Goal: Use online tool/utility: Utilize a website feature to perform a specific function

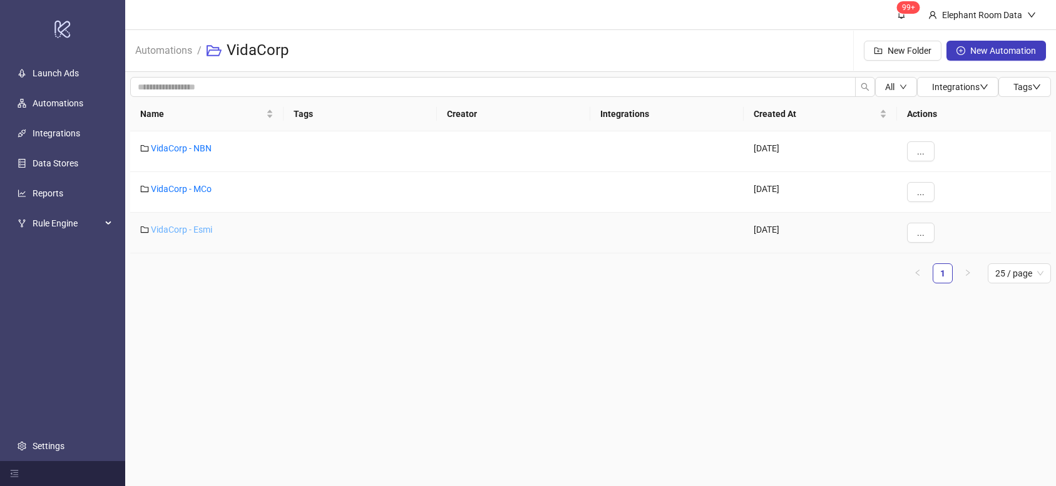
click at [191, 230] on link "VidaCorp - Esmi" at bounding box center [181, 230] width 61 height 10
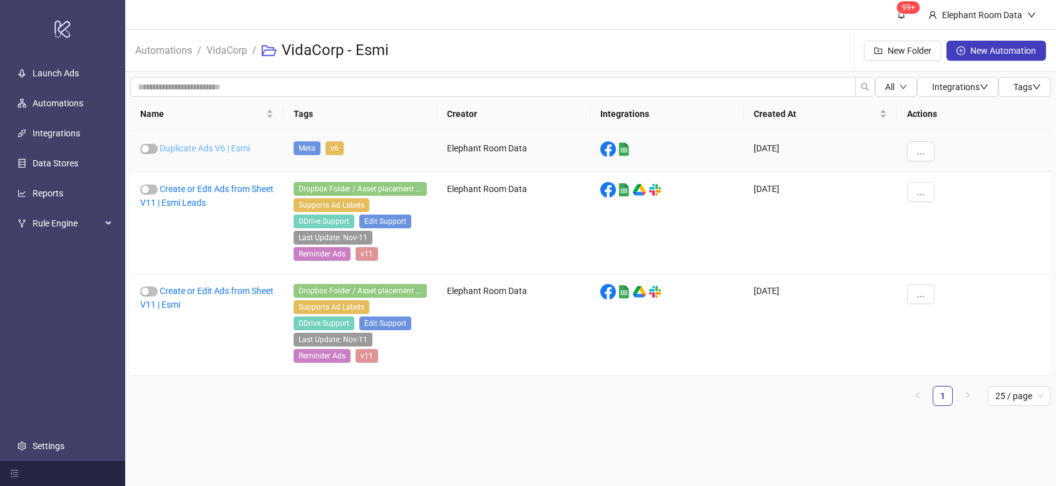
click at [231, 143] on link "Duplicate Ads V6 | Esmi" at bounding box center [205, 148] width 90 height 10
click at [223, 292] on link "Create or Edit Ads from Sheet V11 | Esmi" at bounding box center [206, 298] width 133 height 24
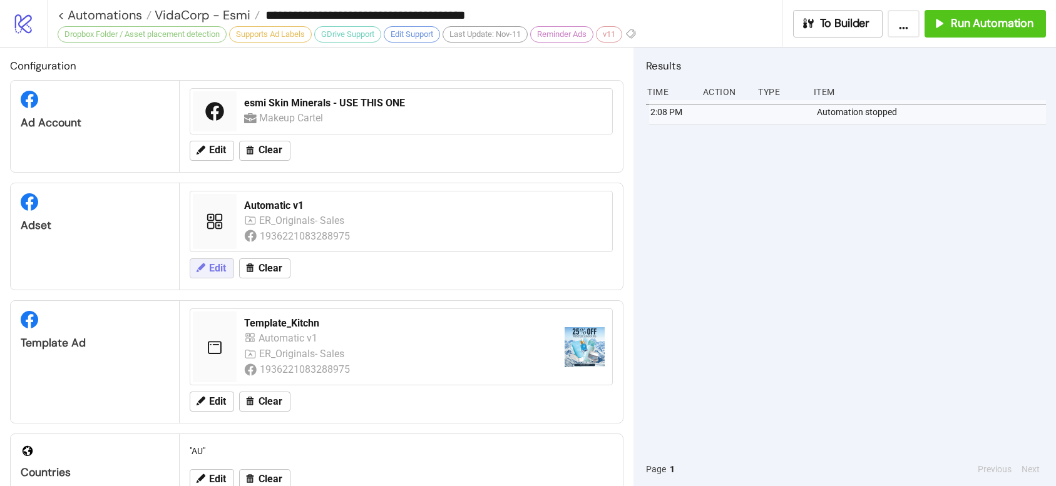
click at [220, 270] on span "Edit" at bounding box center [217, 268] width 17 height 11
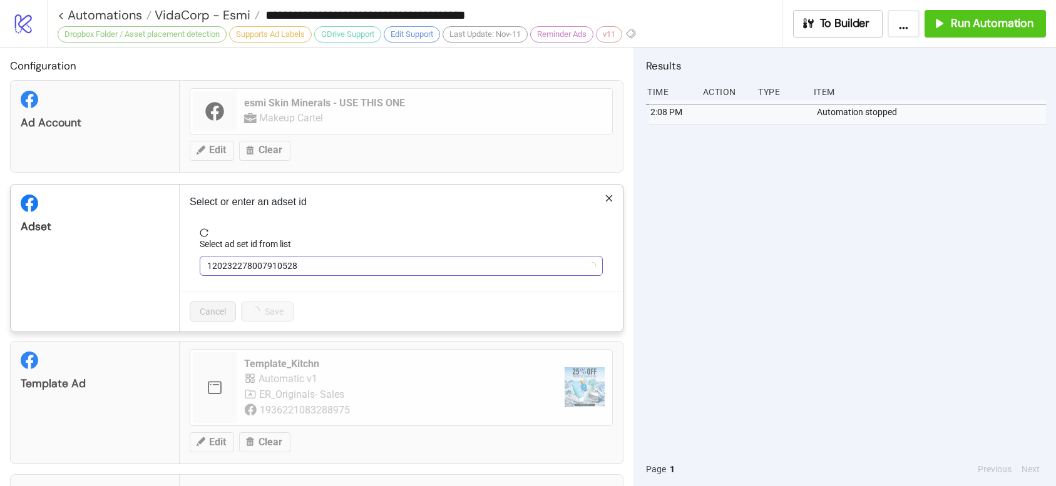
click at [267, 258] on span "120232278007910528" at bounding box center [401, 266] width 388 height 19
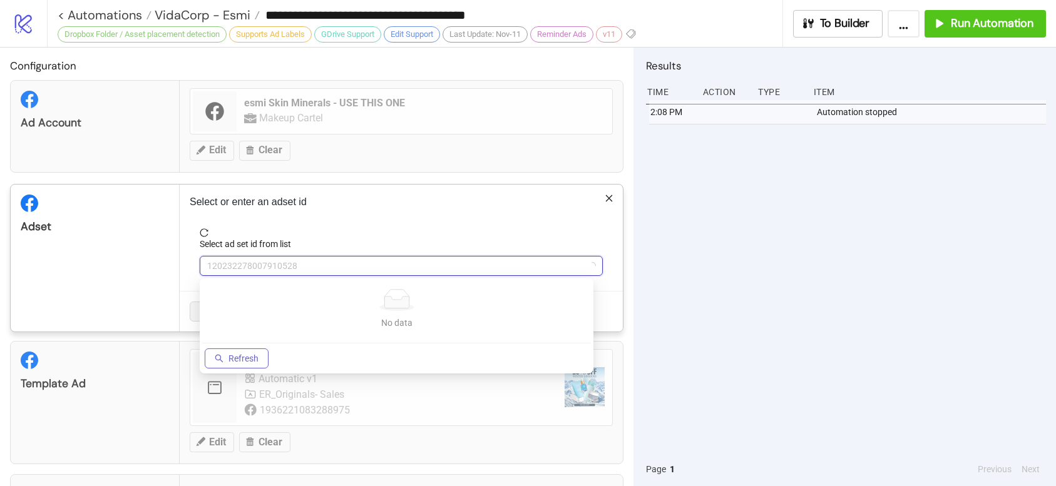
click at [226, 362] on button "Refresh" at bounding box center [237, 358] width 64 height 20
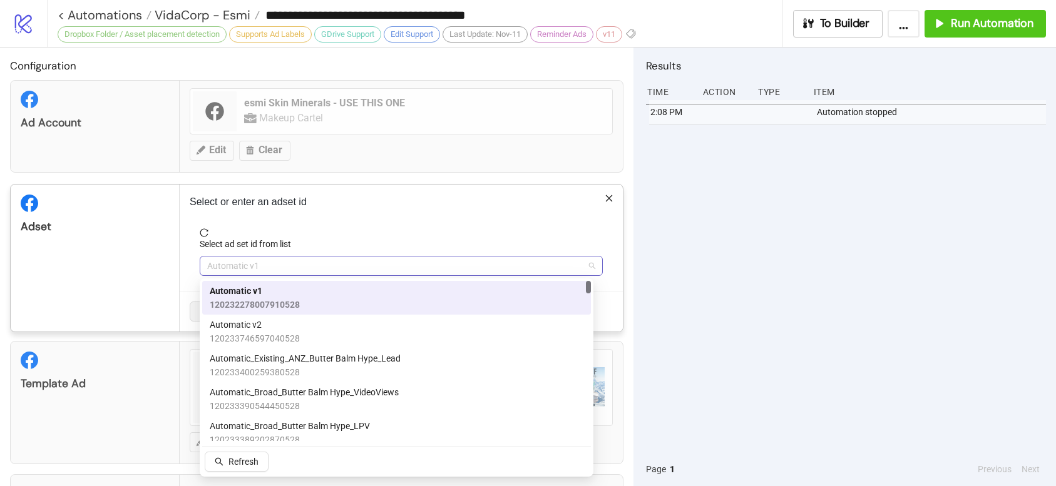
click at [295, 269] on span "Automatic v1" at bounding box center [401, 266] width 388 height 19
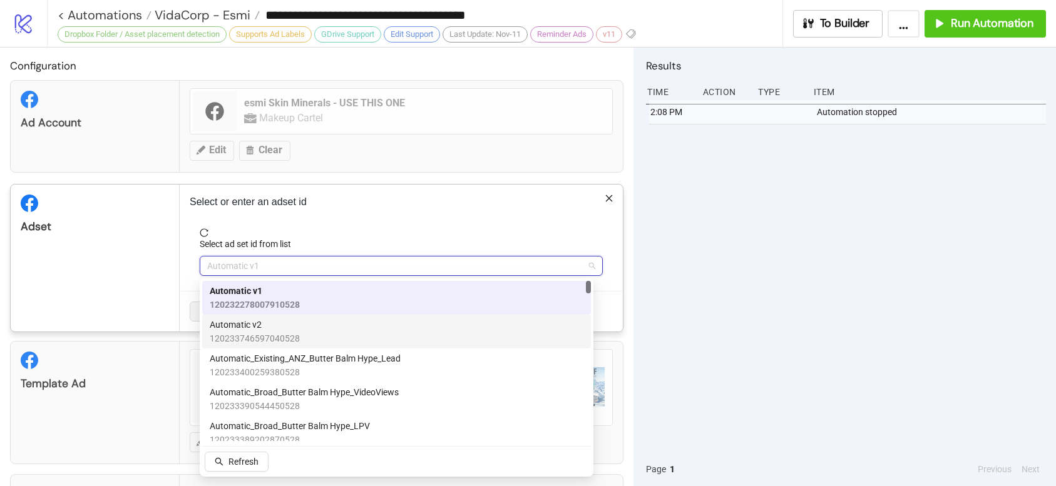
click at [285, 335] on span "120233746597040528" at bounding box center [255, 339] width 90 height 14
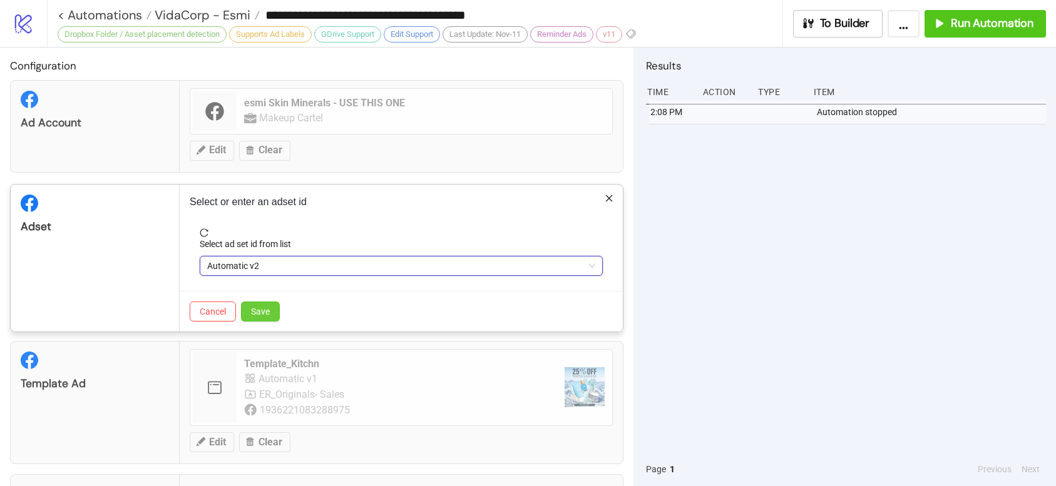
click at [262, 307] on span "Save" at bounding box center [260, 312] width 19 height 10
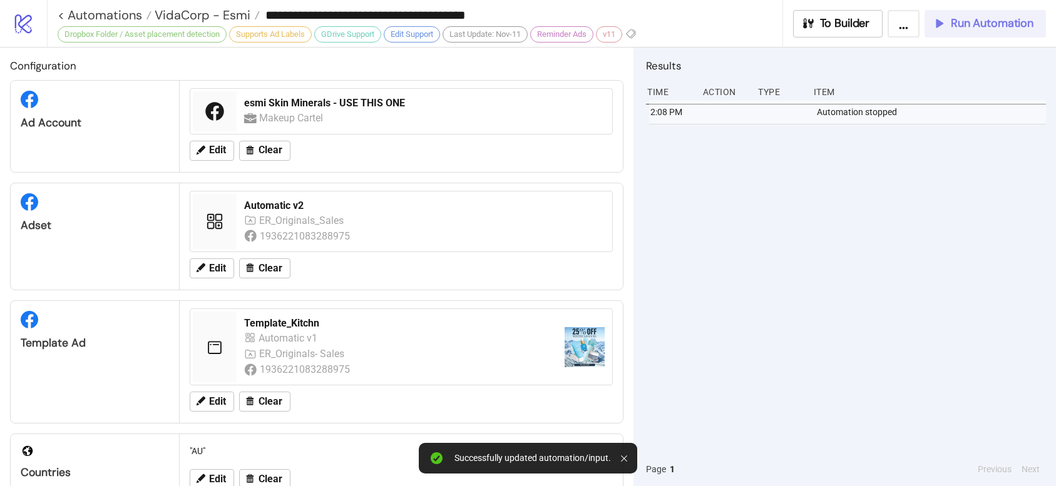
click at [973, 26] on span "Run Automation" at bounding box center [991, 23] width 83 height 14
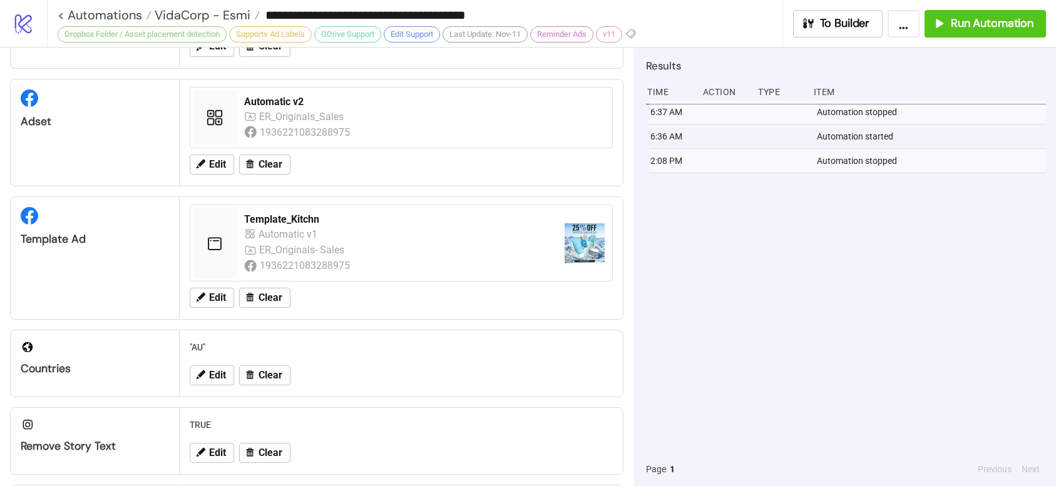
scroll to position [113, 0]
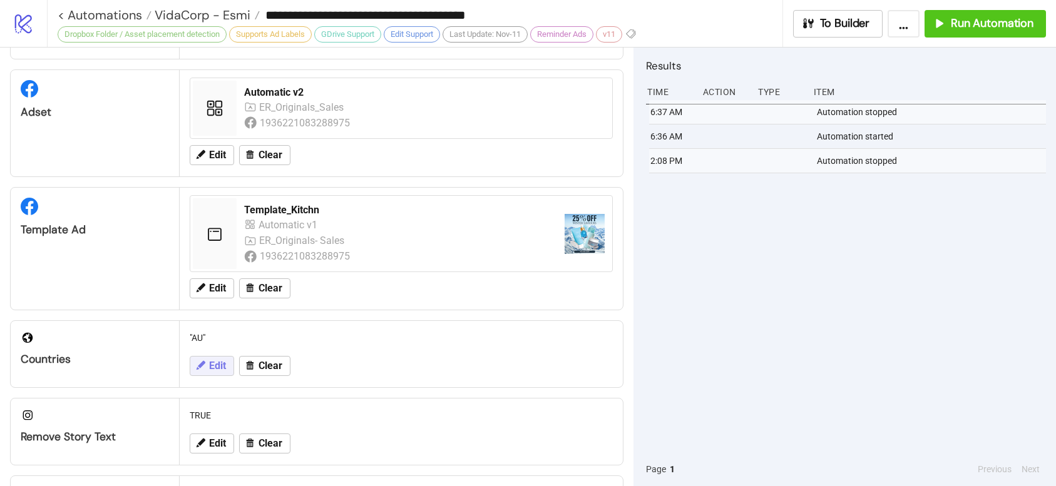
click at [199, 376] on button "Edit" at bounding box center [212, 366] width 44 height 20
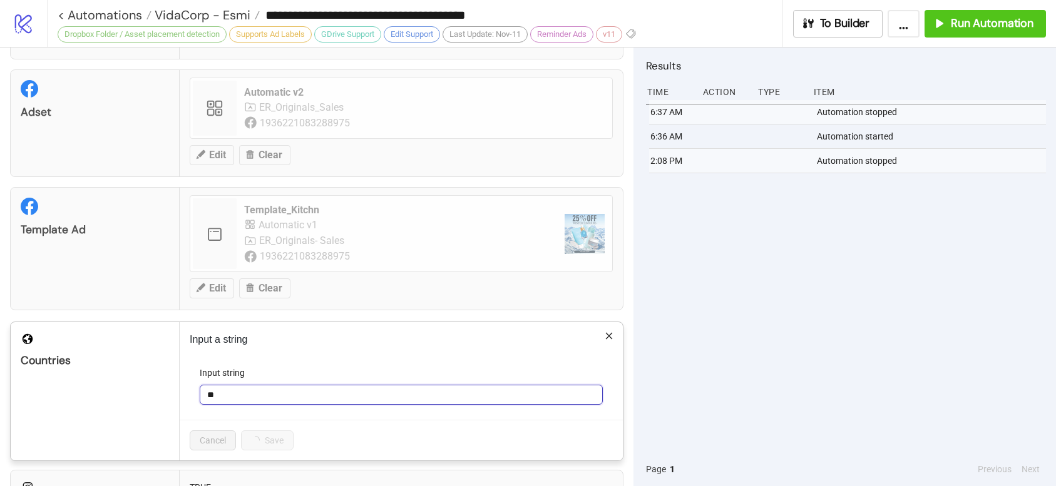
click at [238, 399] on input "**" at bounding box center [401, 395] width 403 height 20
type input "*****"
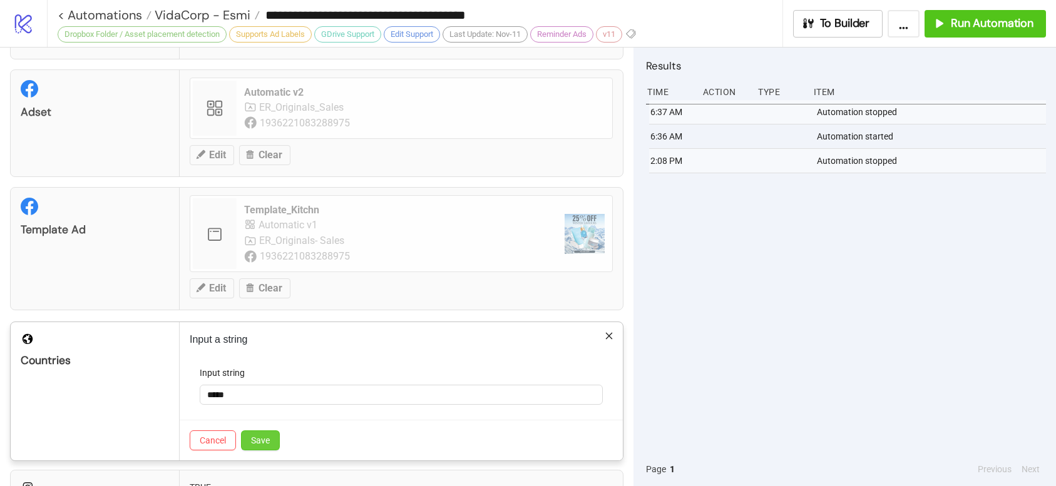
click at [265, 445] on span "Save" at bounding box center [260, 440] width 19 height 10
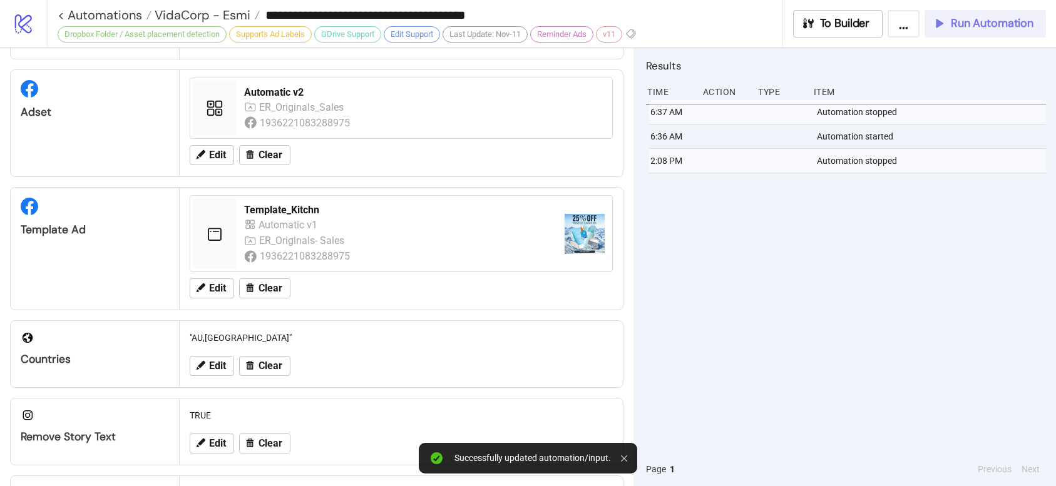
click at [979, 21] on span "Run Automation" at bounding box center [991, 23] width 83 height 14
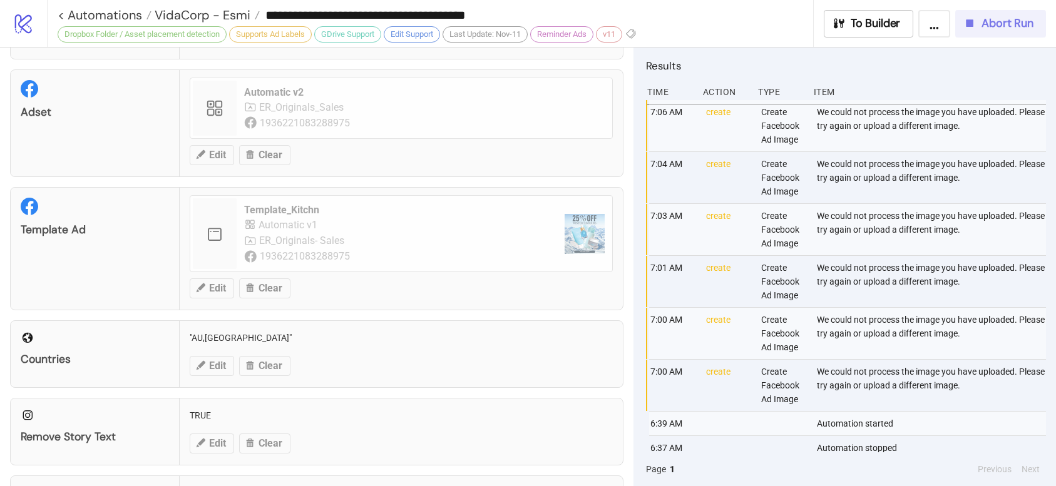
click at [985, 24] on span "Abort Run" at bounding box center [1007, 23] width 52 height 14
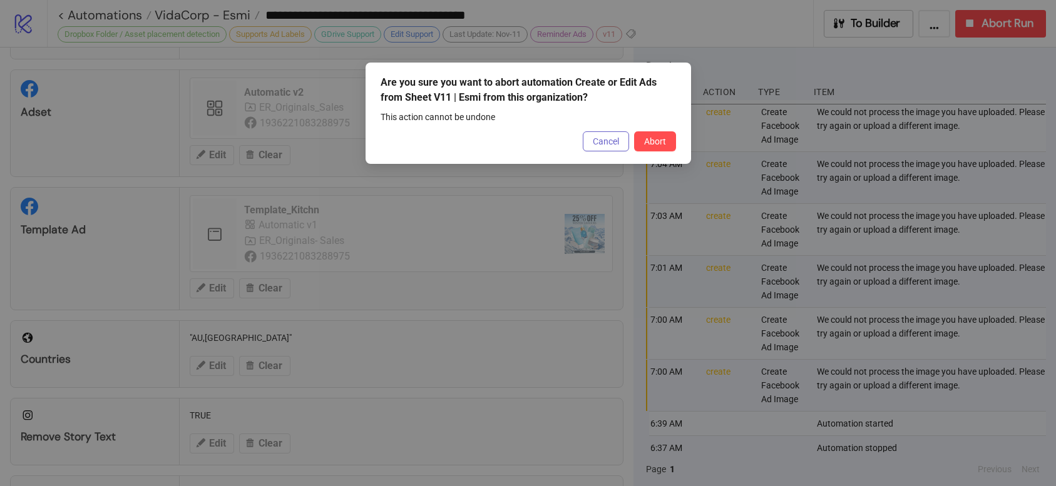
click at [594, 143] on span "Cancel" at bounding box center [606, 141] width 26 height 10
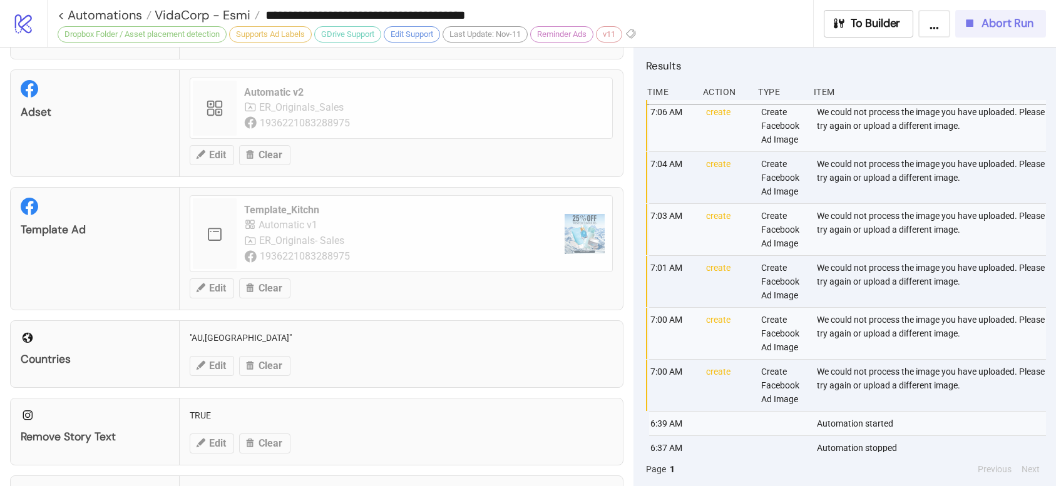
click at [1001, 24] on span "Abort Run" at bounding box center [1007, 23] width 52 height 14
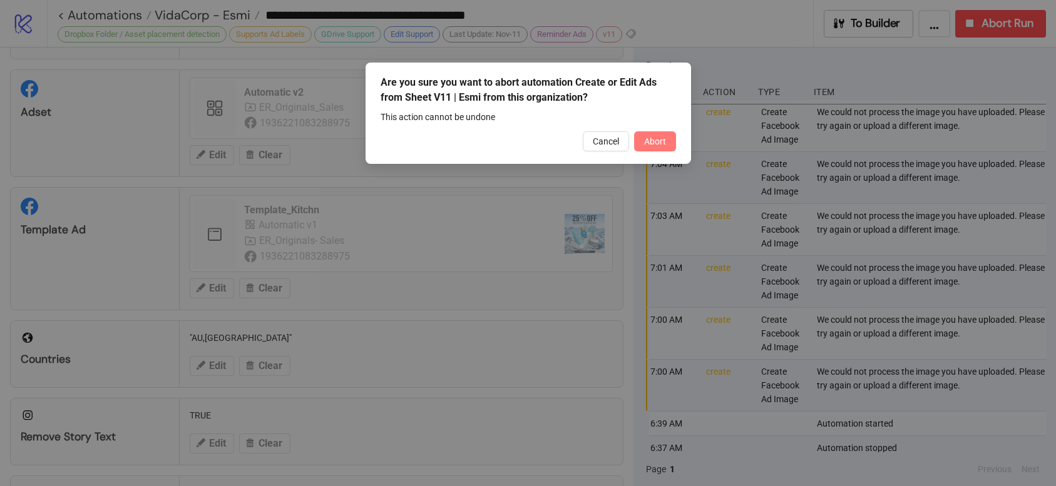
click at [647, 142] on span "Abort" at bounding box center [655, 141] width 22 height 10
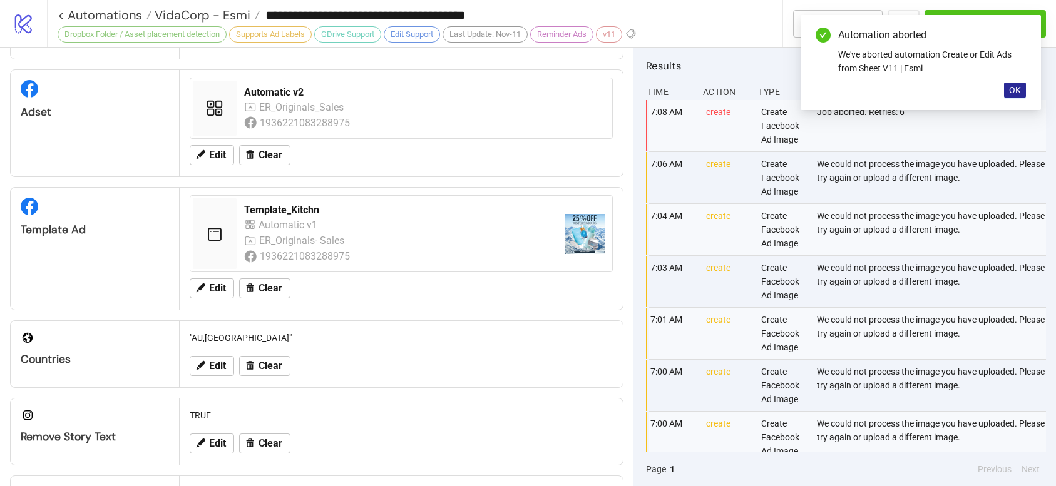
click at [1014, 94] on span "OK" at bounding box center [1015, 90] width 12 height 10
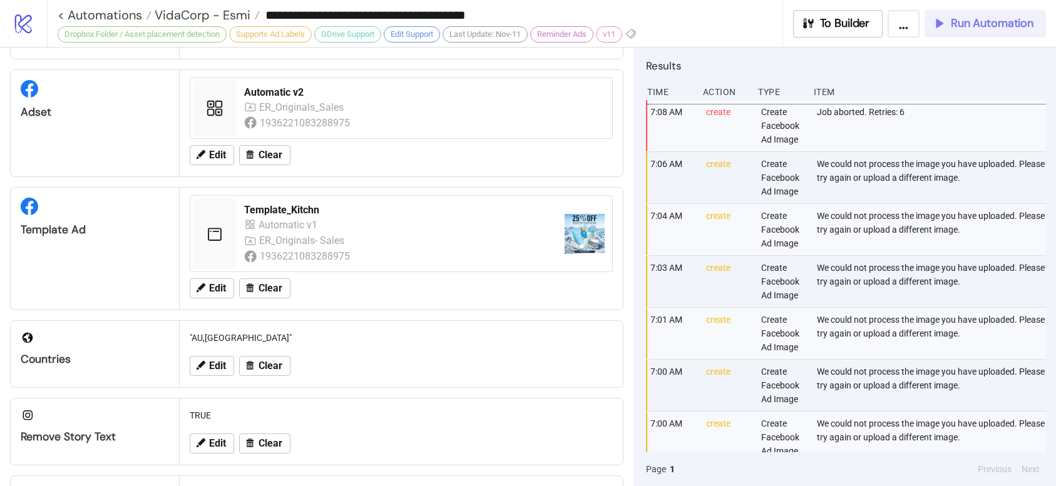
click at [1013, 31] on button "Run Automation" at bounding box center [984, 24] width 121 height 28
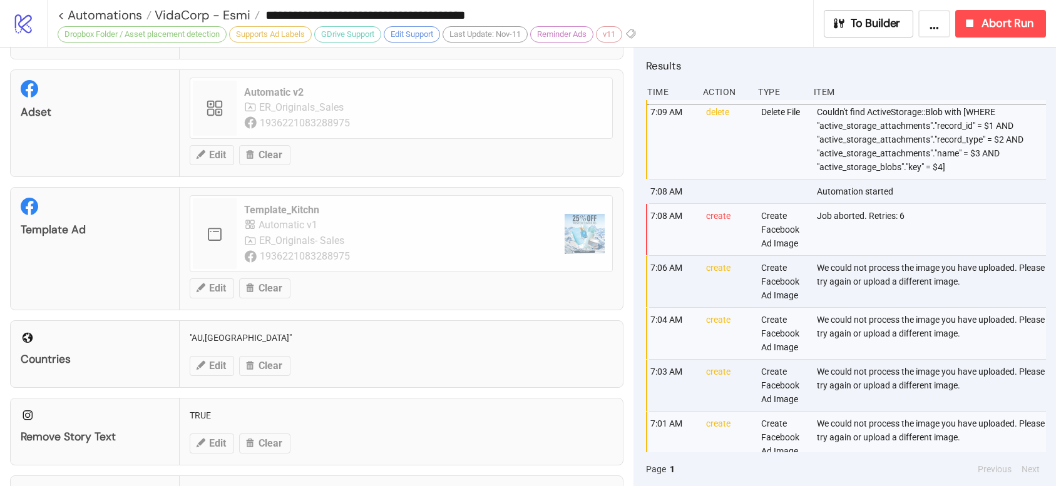
scroll to position [0, 0]
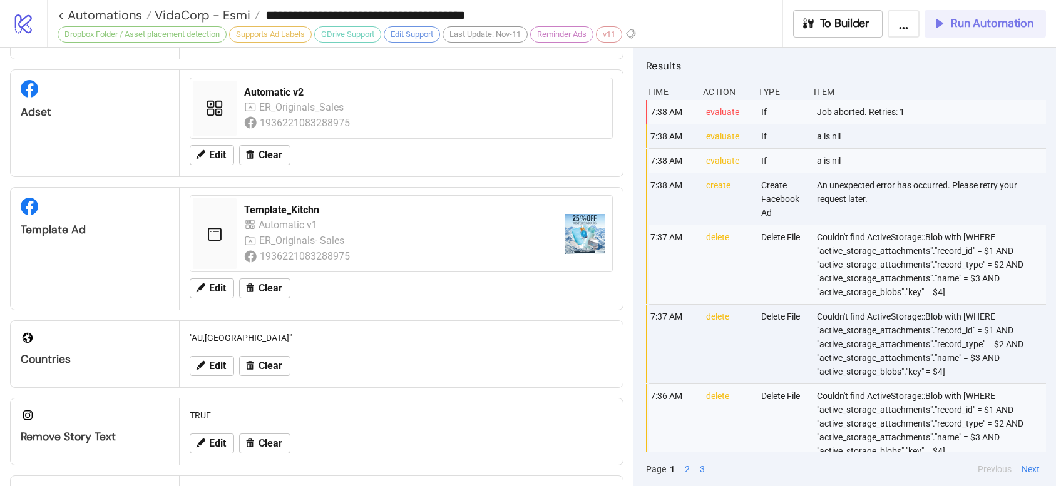
click at [969, 31] on button "Run Automation" at bounding box center [984, 24] width 121 height 28
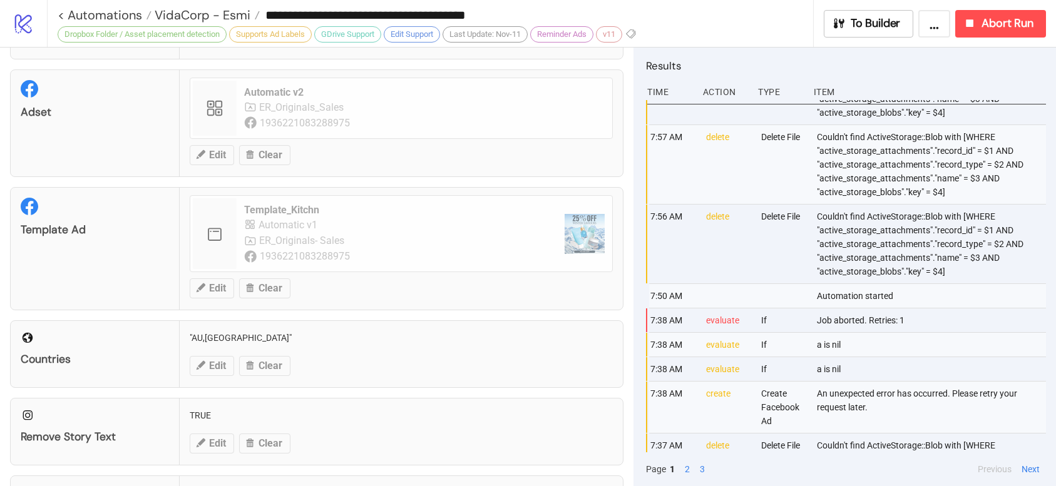
scroll to position [435, 0]
